Goal: Find specific page/section: Find specific page/section

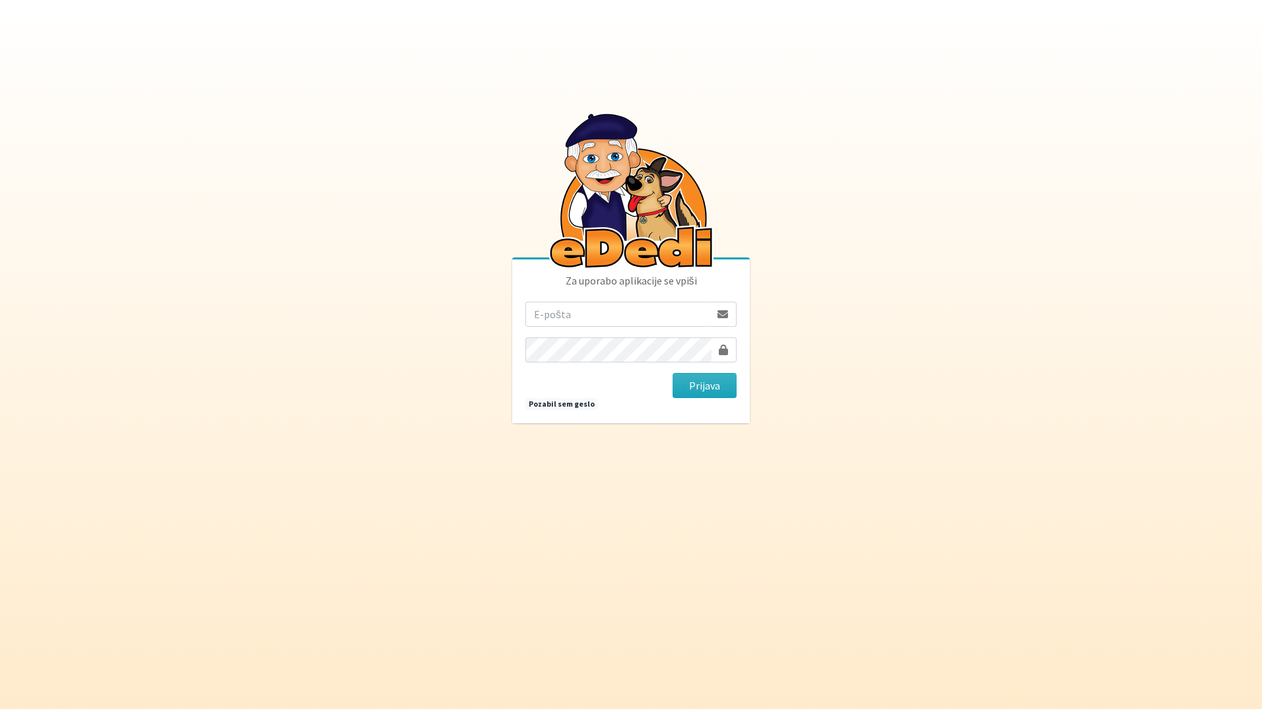
drag, startPoint x: 583, startPoint y: 331, endPoint x: 591, endPoint y: 318, distance: 15.4
click at [583, 329] on form "Prijava" at bounding box center [630, 350] width 211 height 96
drag, startPoint x: 591, startPoint y: 316, endPoint x: 598, endPoint y: 320, distance: 8.3
click at [591, 316] on input "email" at bounding box center [617, 314] width 185 height 25
type input "[EMAIL_ADDRESS][DOMAIN_NAME]"
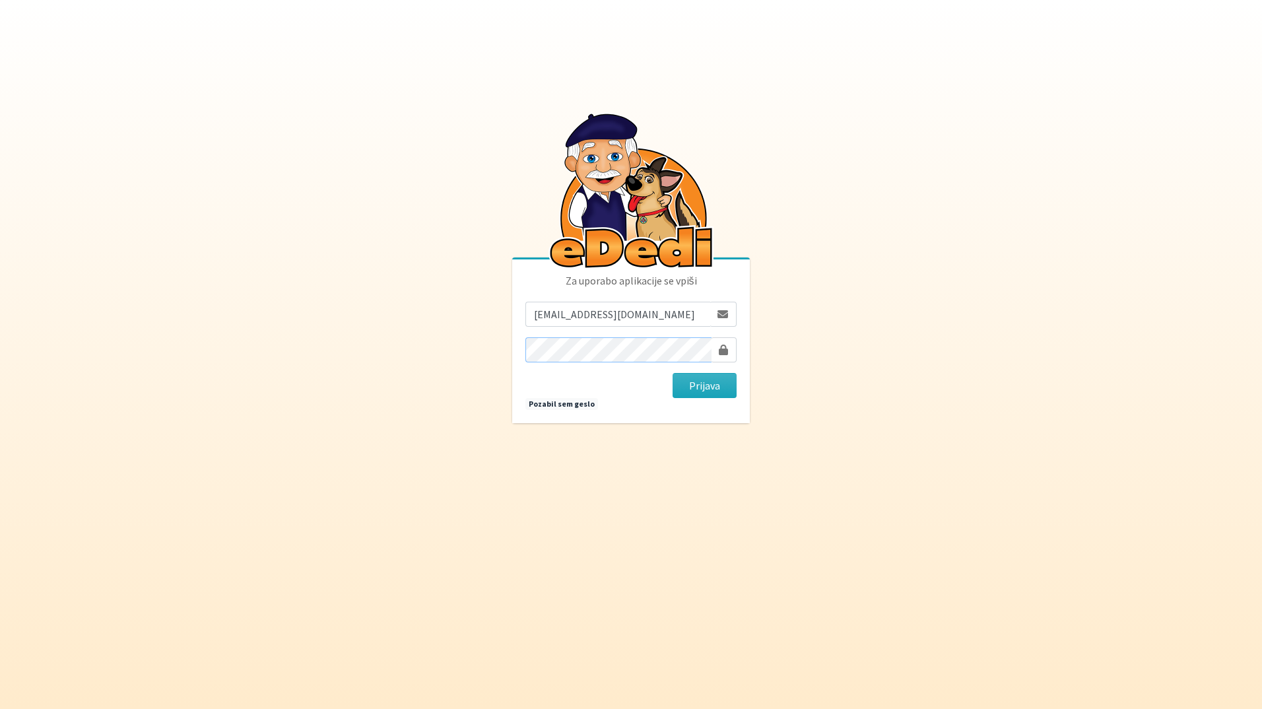
click at [672, 373] on button "Prijava" at bounding box center [704, 385] width 64 height 25
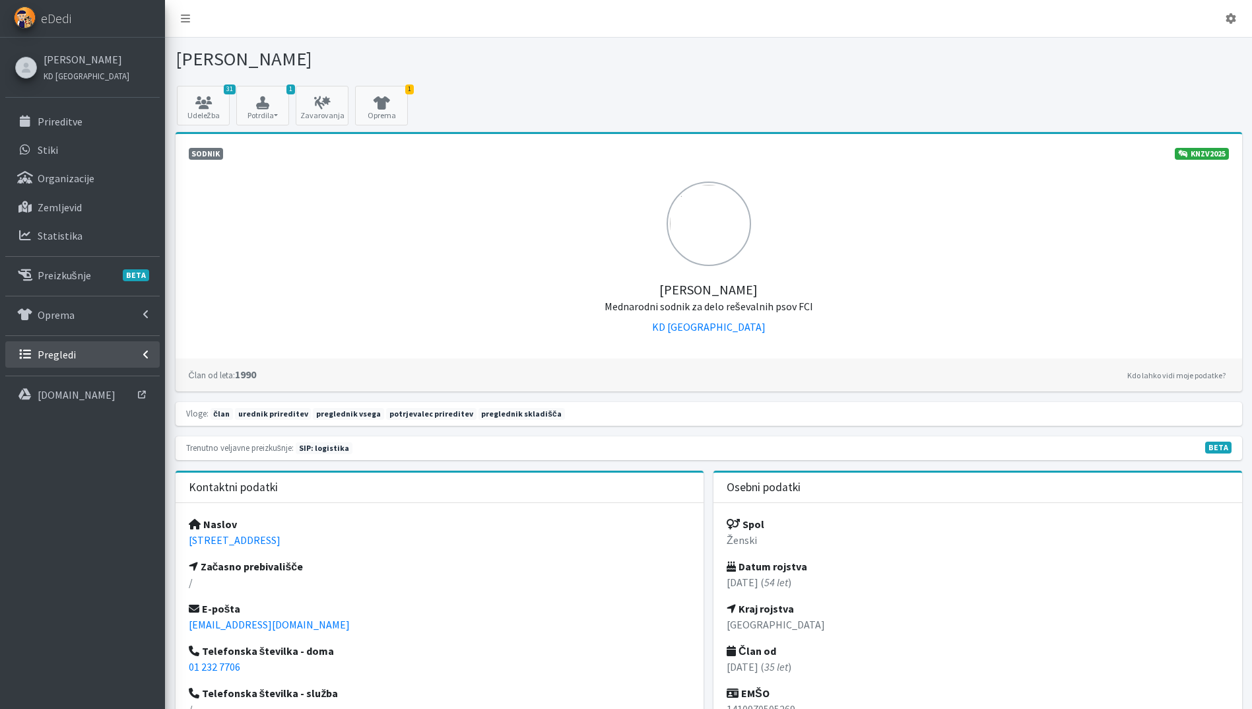
click at [94, 356] on link "Pregledi" at bounding box center [82, 354] width 154 height 26
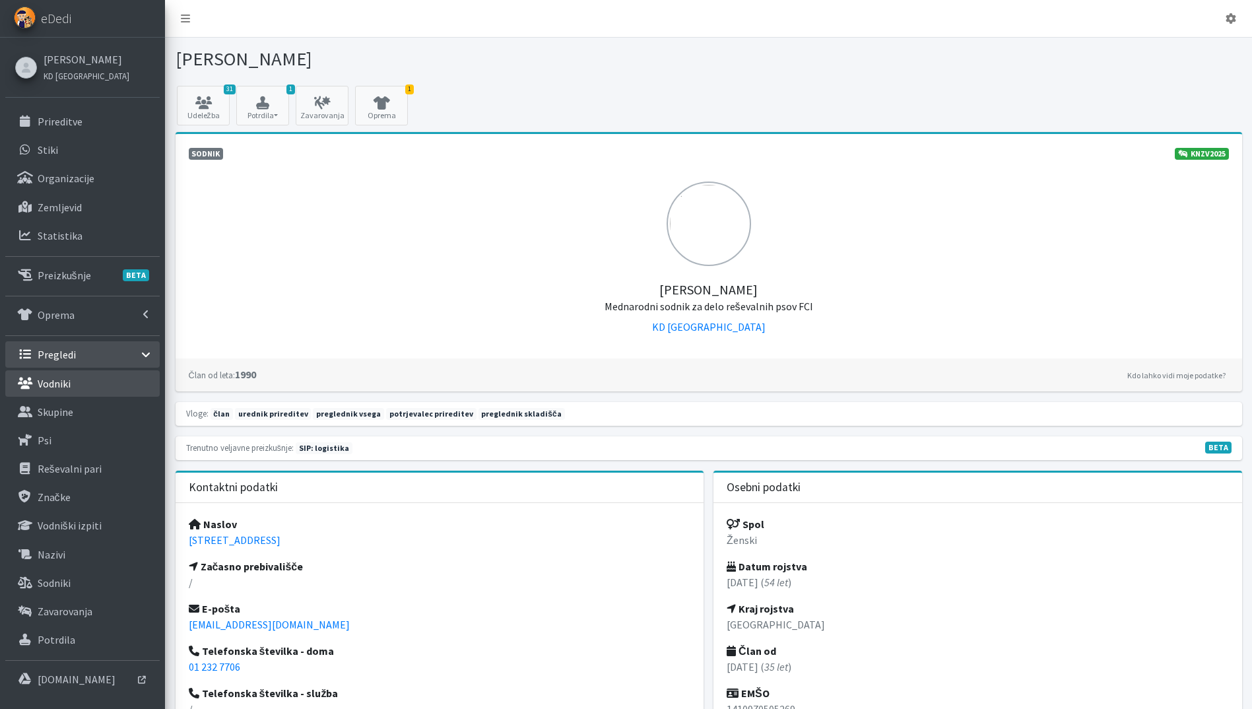
click at [86, 385] on link "Vodniki" at bounding box center [82, 383] width 154 height 26
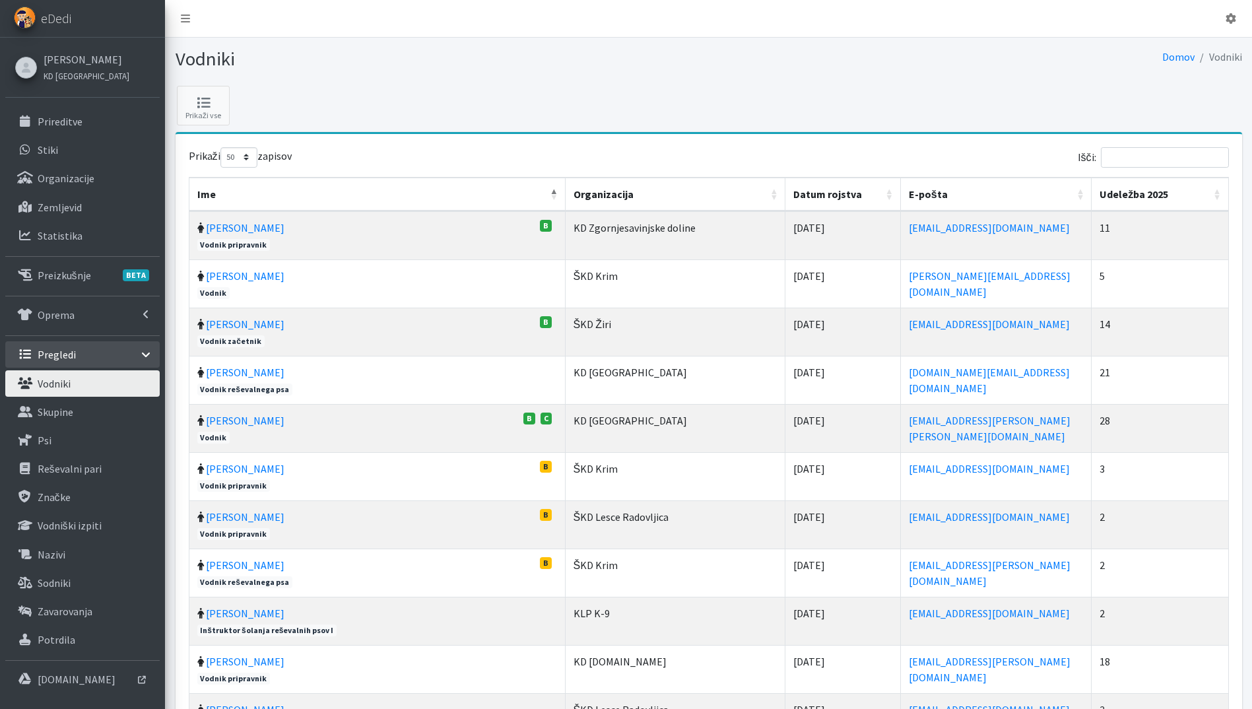
select select "50"
click at [1164, 164] on input "Išči:" at bounding box center [1165, 157] width 128 height 20
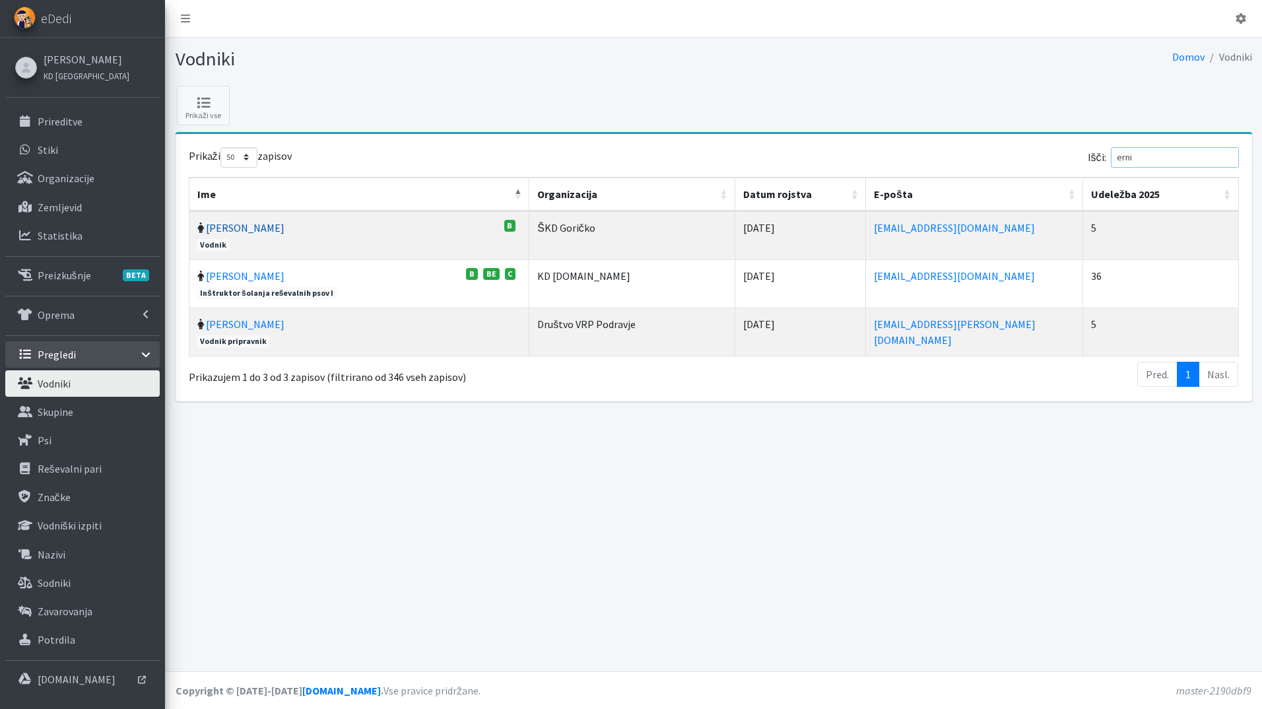
type input "erni"
click at [237, 223] on link "[PERSON_NAME]" at bounding box center [245, 227] width 79 height 13
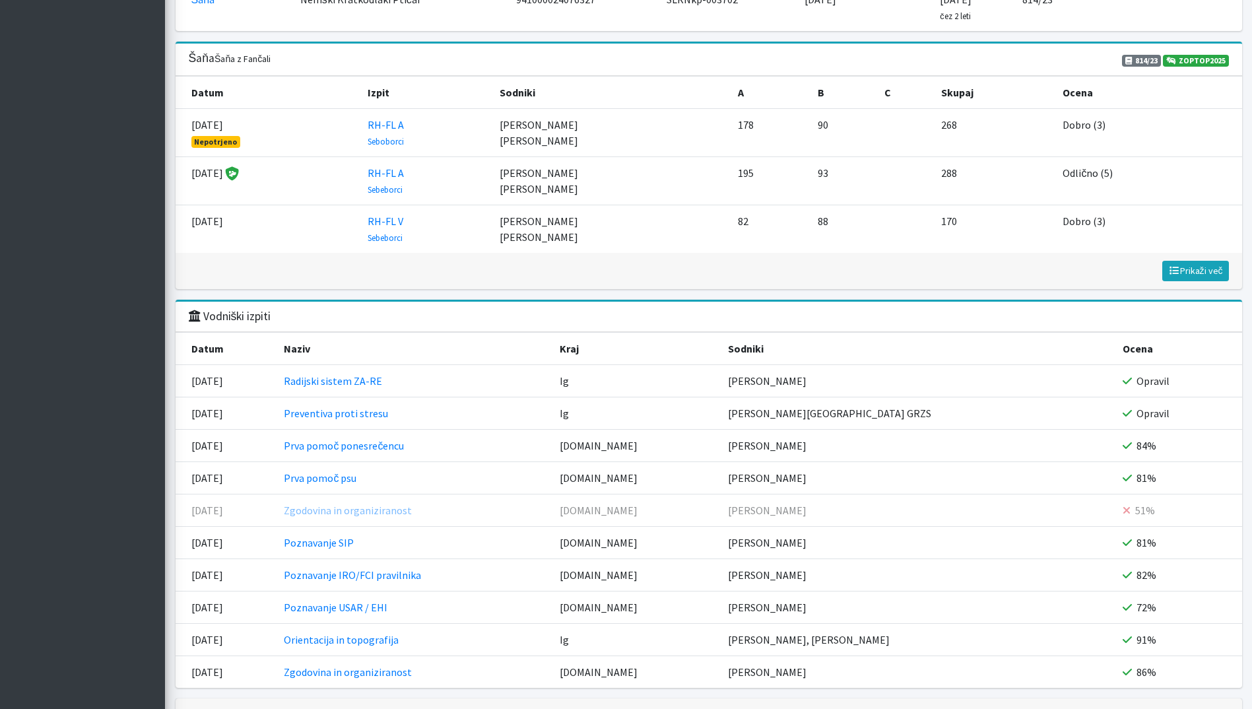
scroll to position [1188, 0]
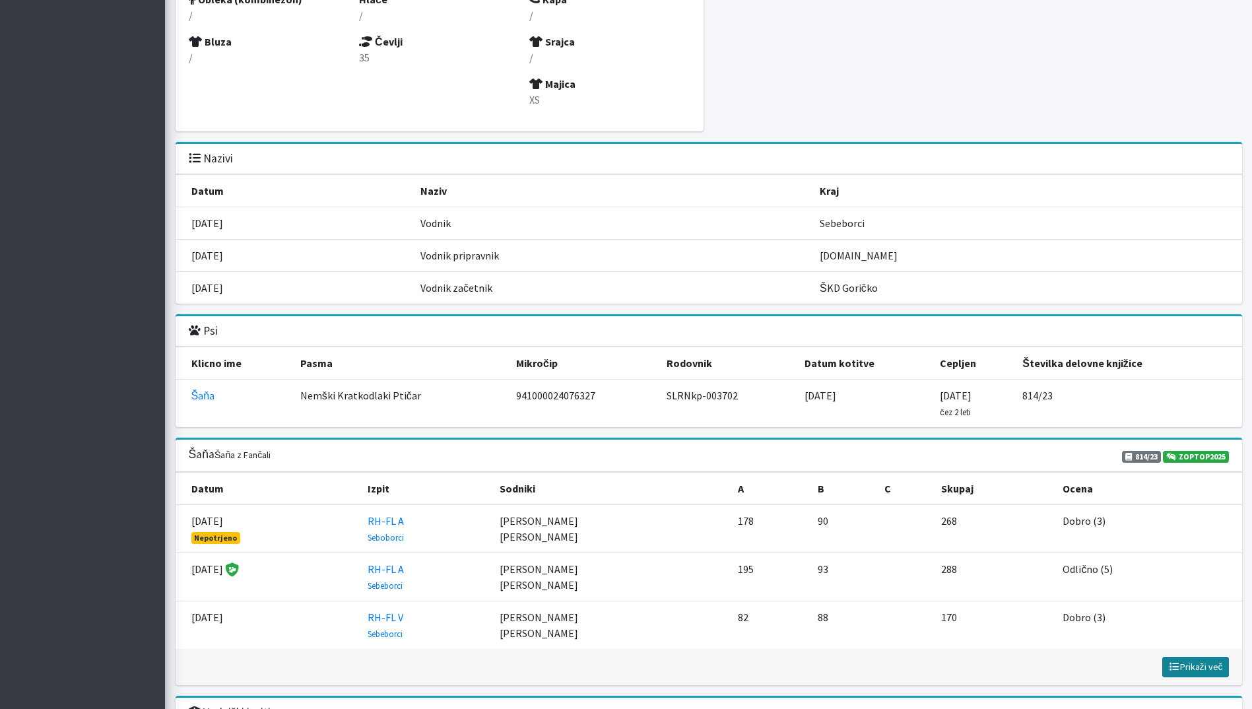
click at [1196, 668] on span "Prikaži več" at bounding box center [1195, 666] width 55 height 12
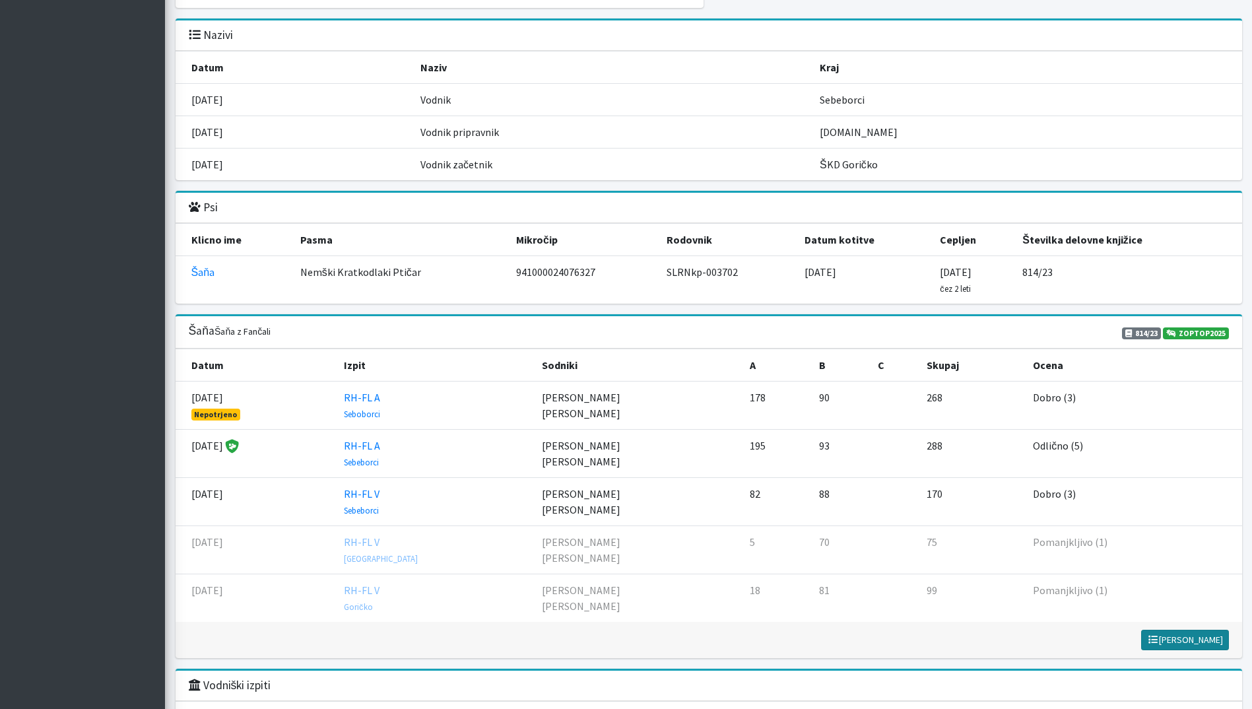
scroll to position [1353, 0]
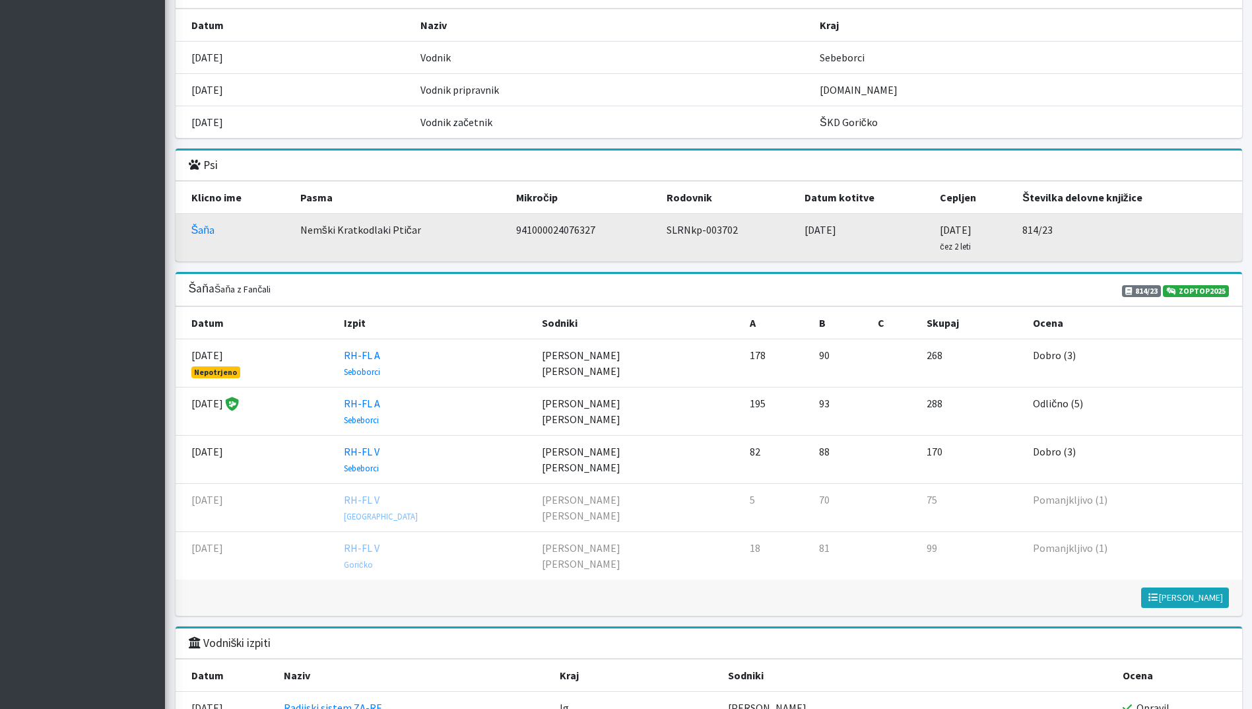
drag, startPoint x: 199, startPoint y: 231, endPoint x: 214, endPoint y: 240, distance: 18.0
click at [199, 231] on link "Šaňa" at bounding box center [203, 229] width 24 height 13
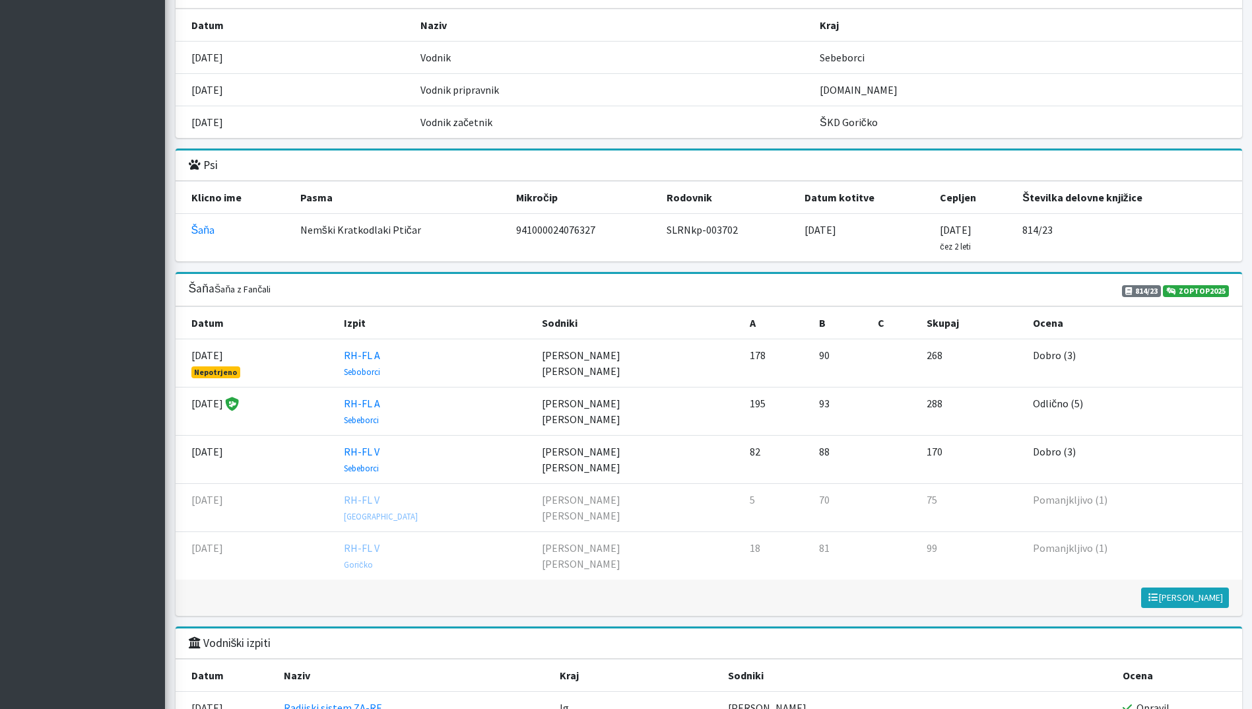
scroll to position [0, 0]
